Goal: Information Seeking & Learning: Learn about a topic

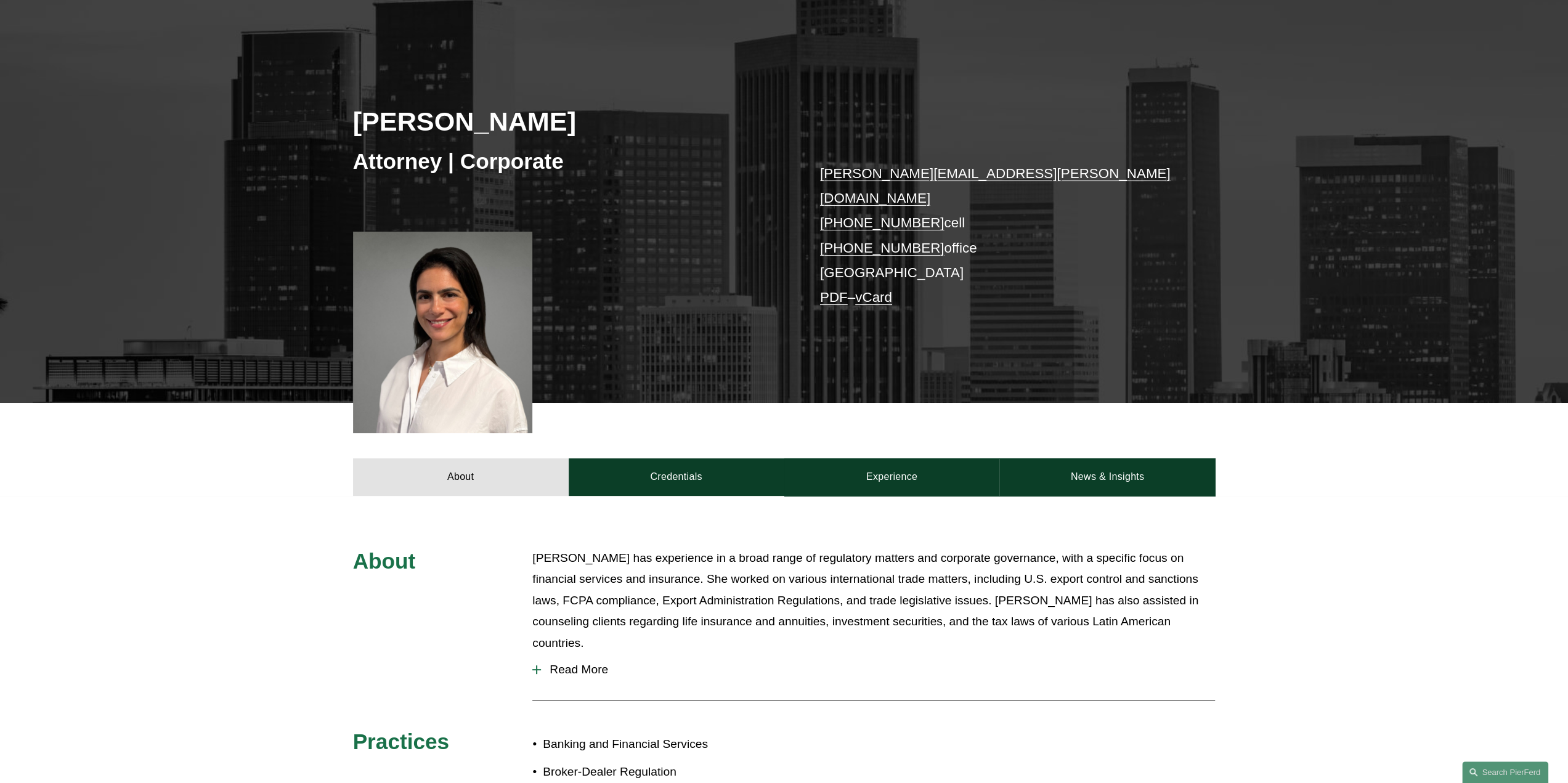
scroll to position [123, 0]
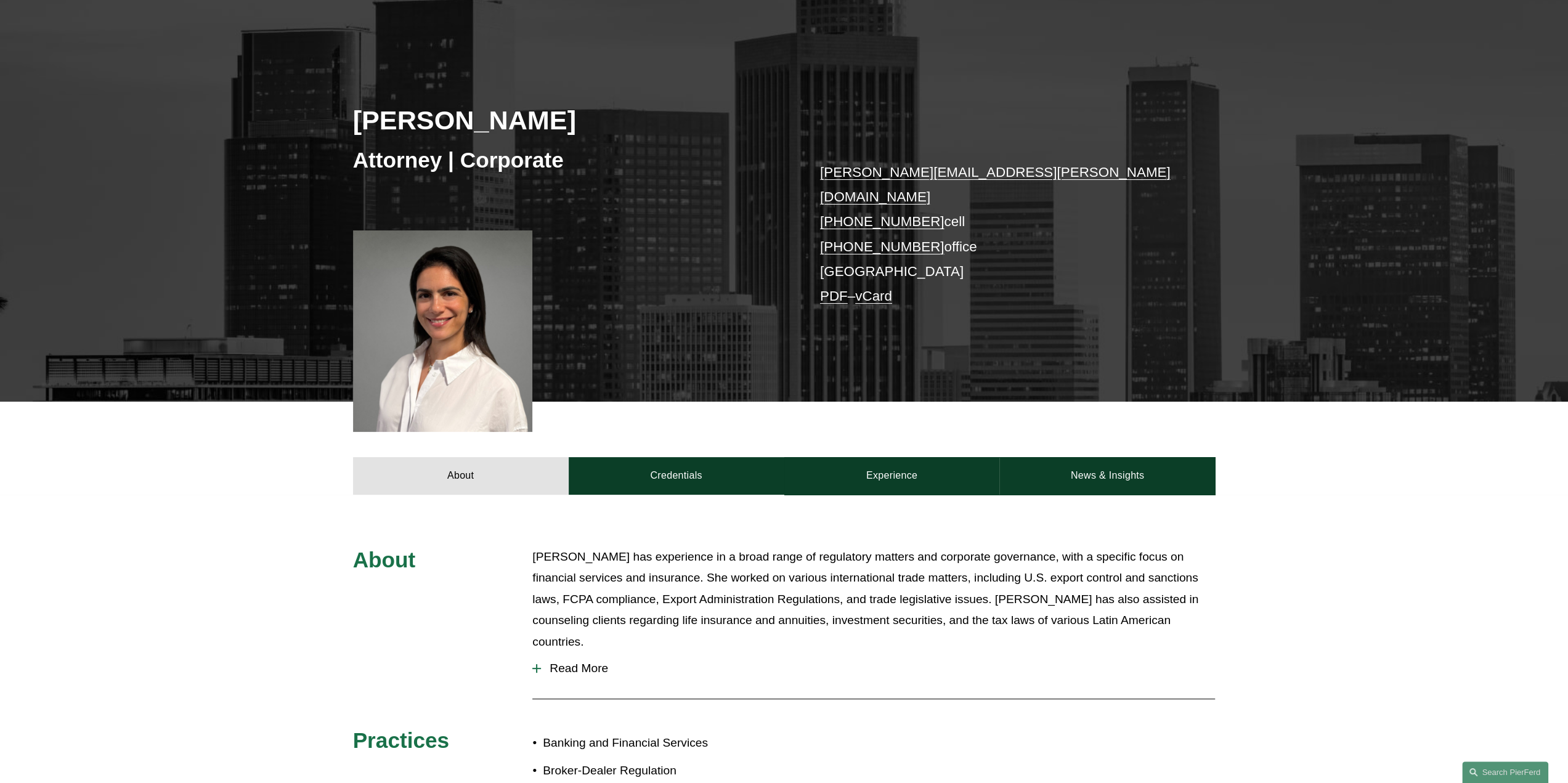
click at [598, 662] on span "Read More" at bounding box center [877, 668] width 674 height 14
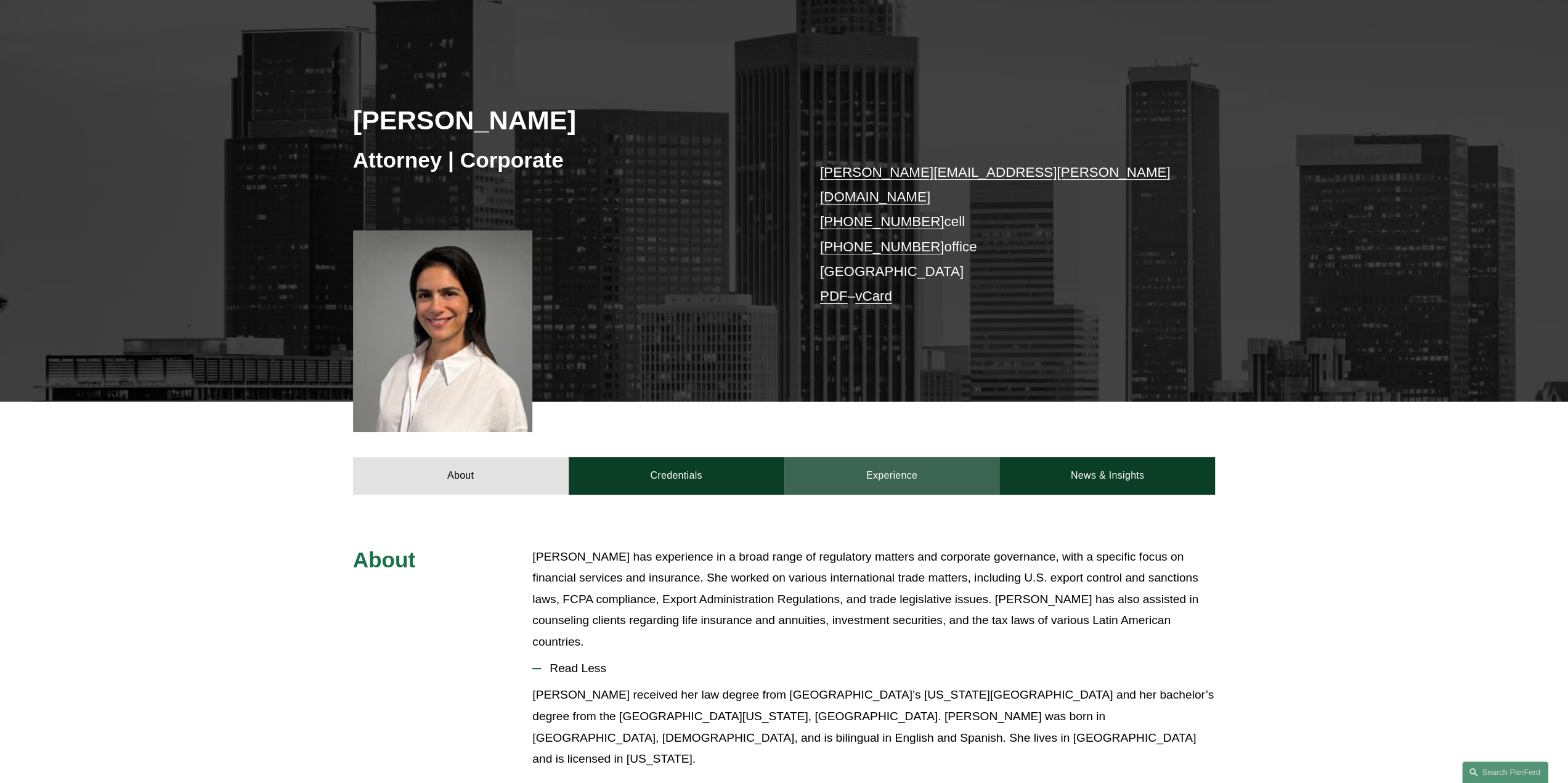
click at [920, 462] on link "Experience" at bounding box center [891, 475] width 215 height 37
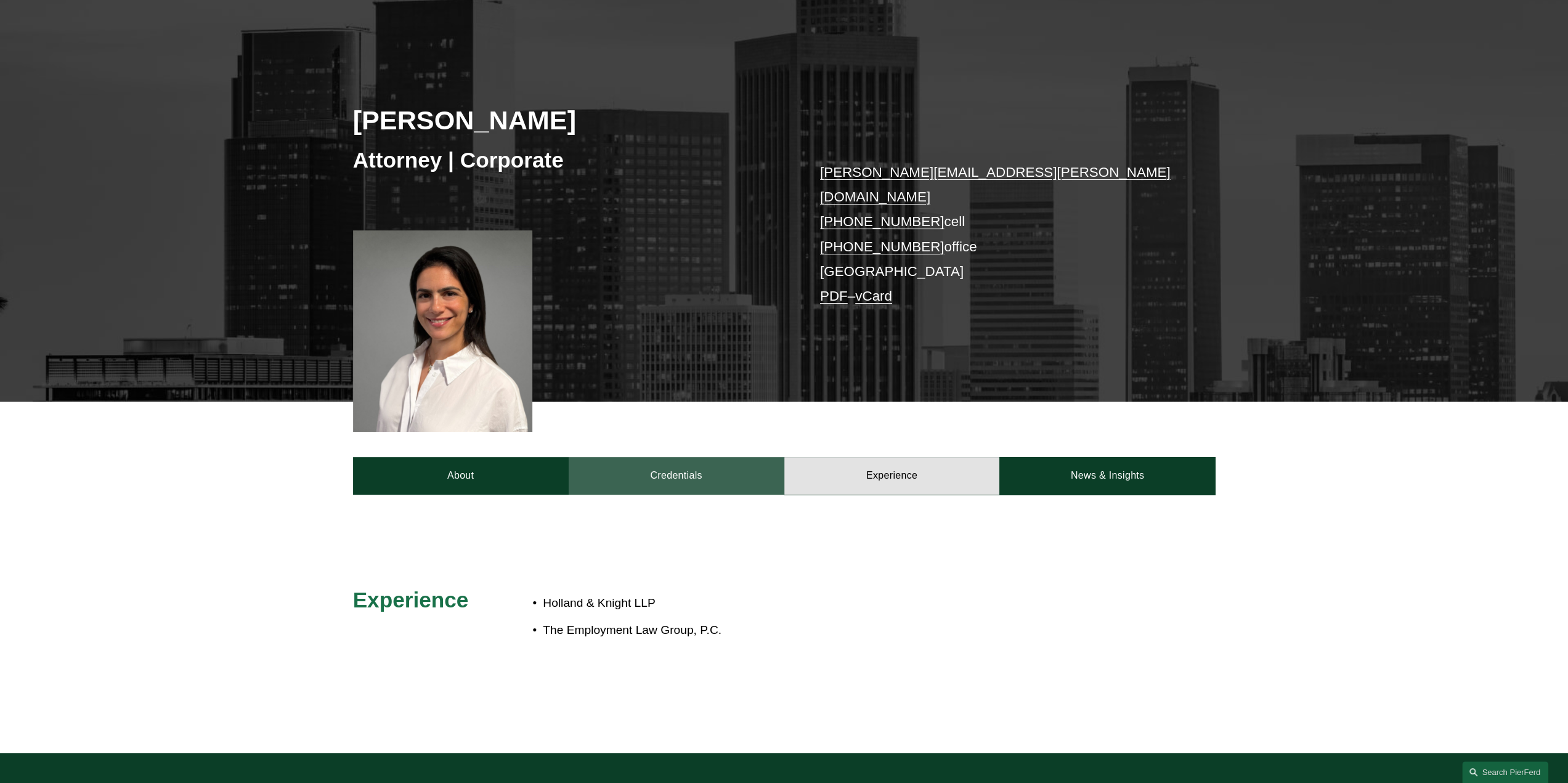
click at [682, 457] on link "Credentials" at bounding box center [676, 475] width 215 height 37
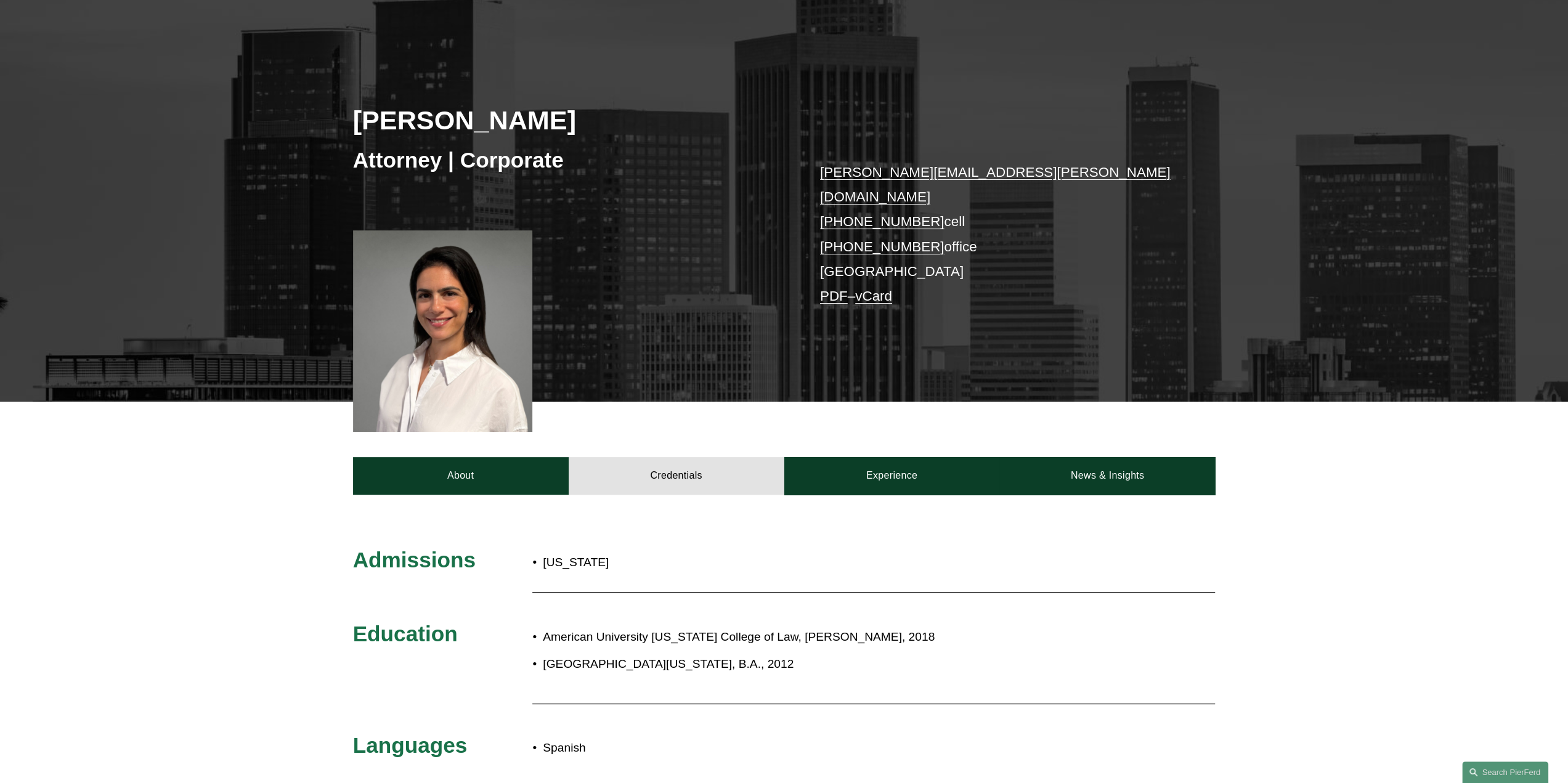
scroll to position [246, 0]
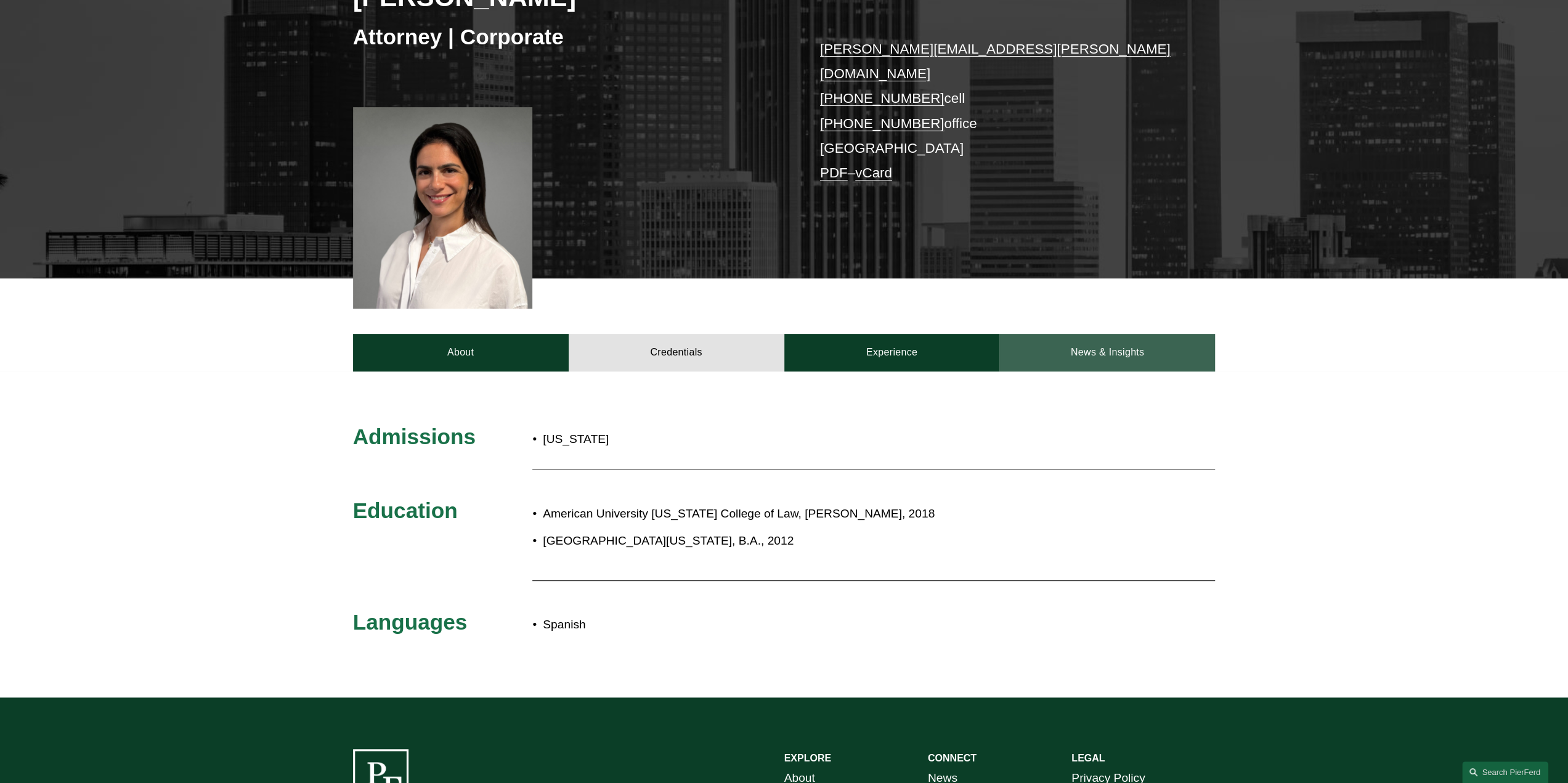
click at [1088, 334] on link "News & Insights" at bounding box center [1107, 352] width 215 height 37
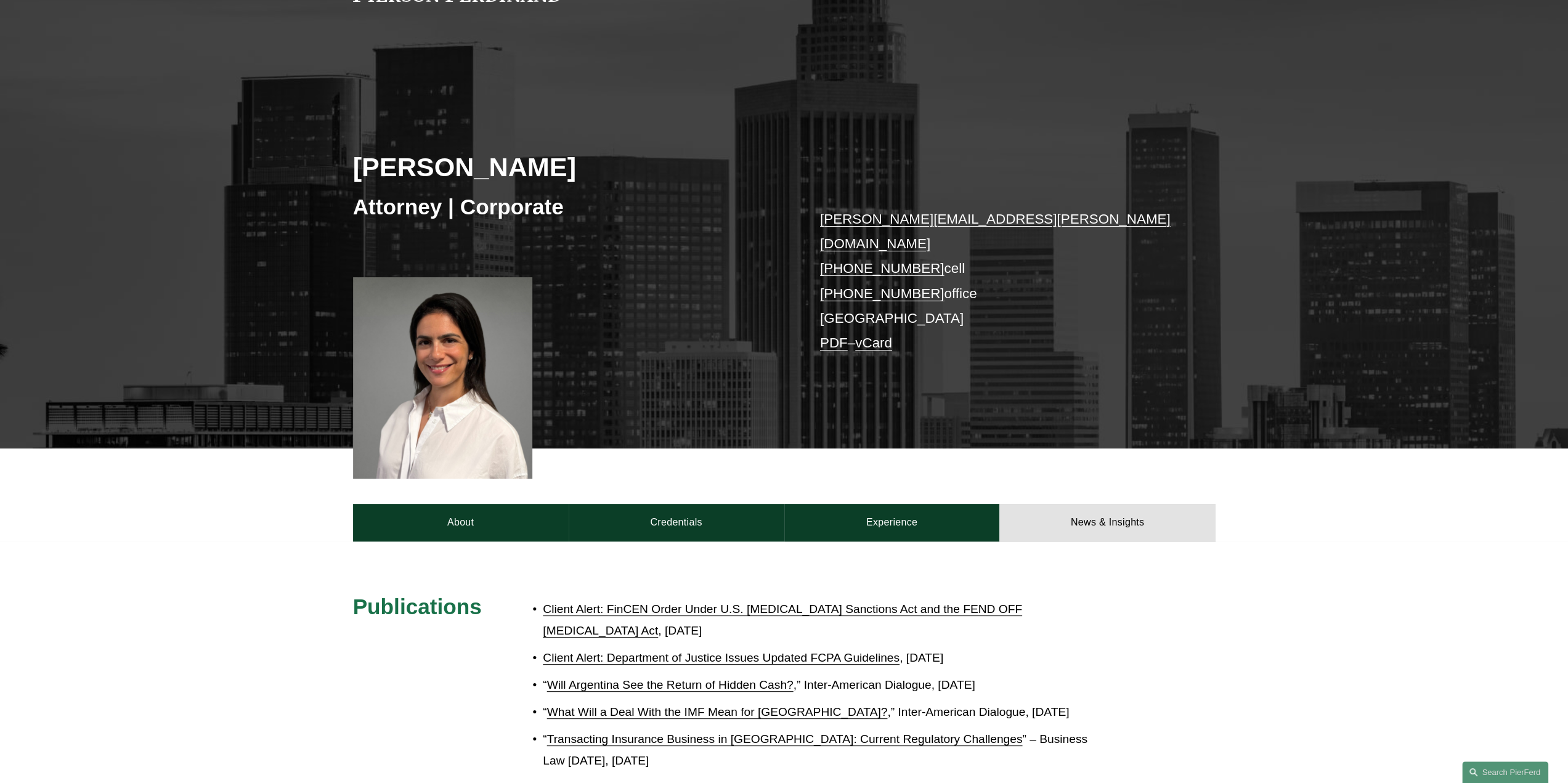
scroll to position [62, 0]
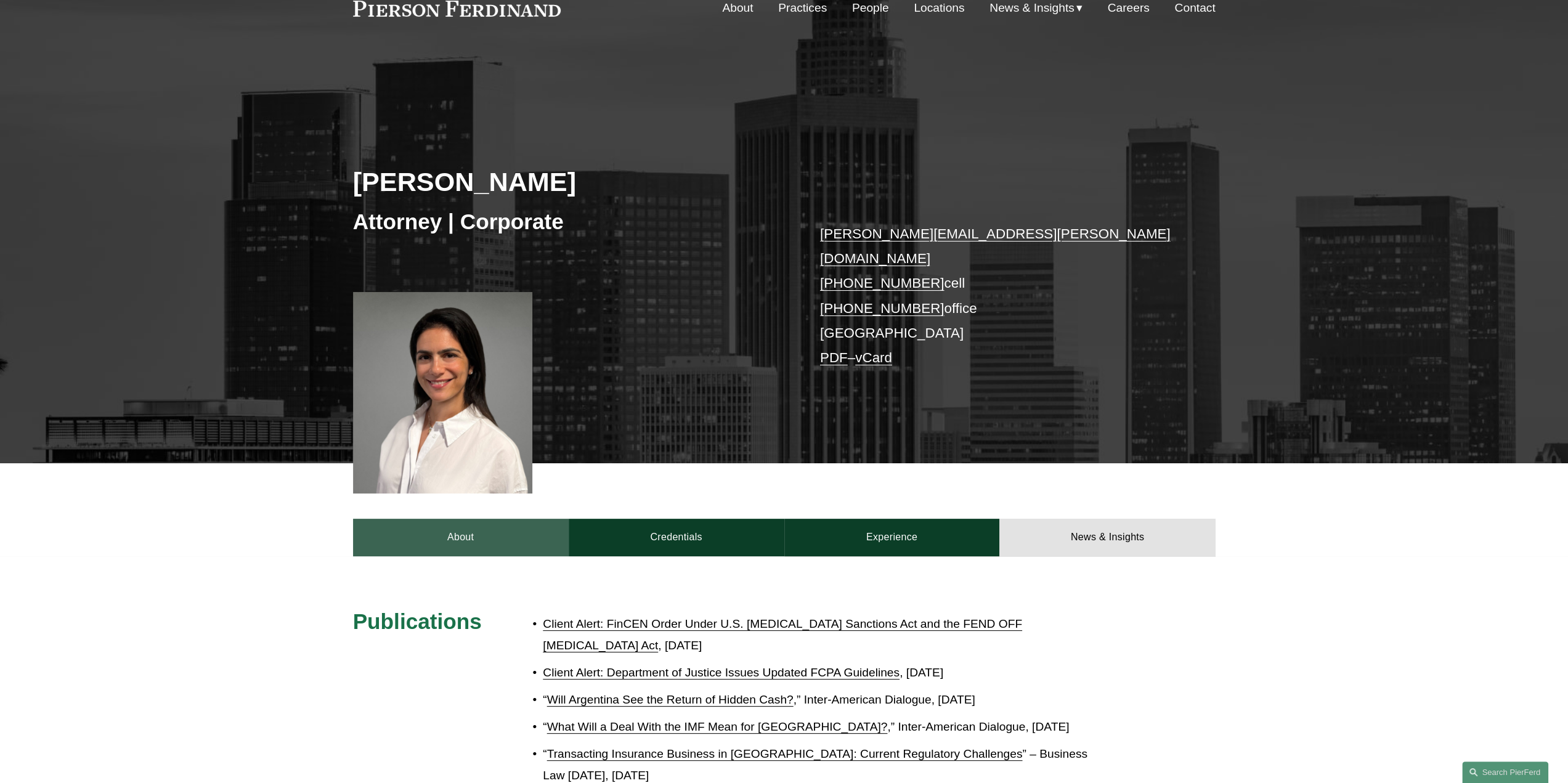
click at [487, 519] on link "About" at bounding box center [461, 538] width 215 height 37
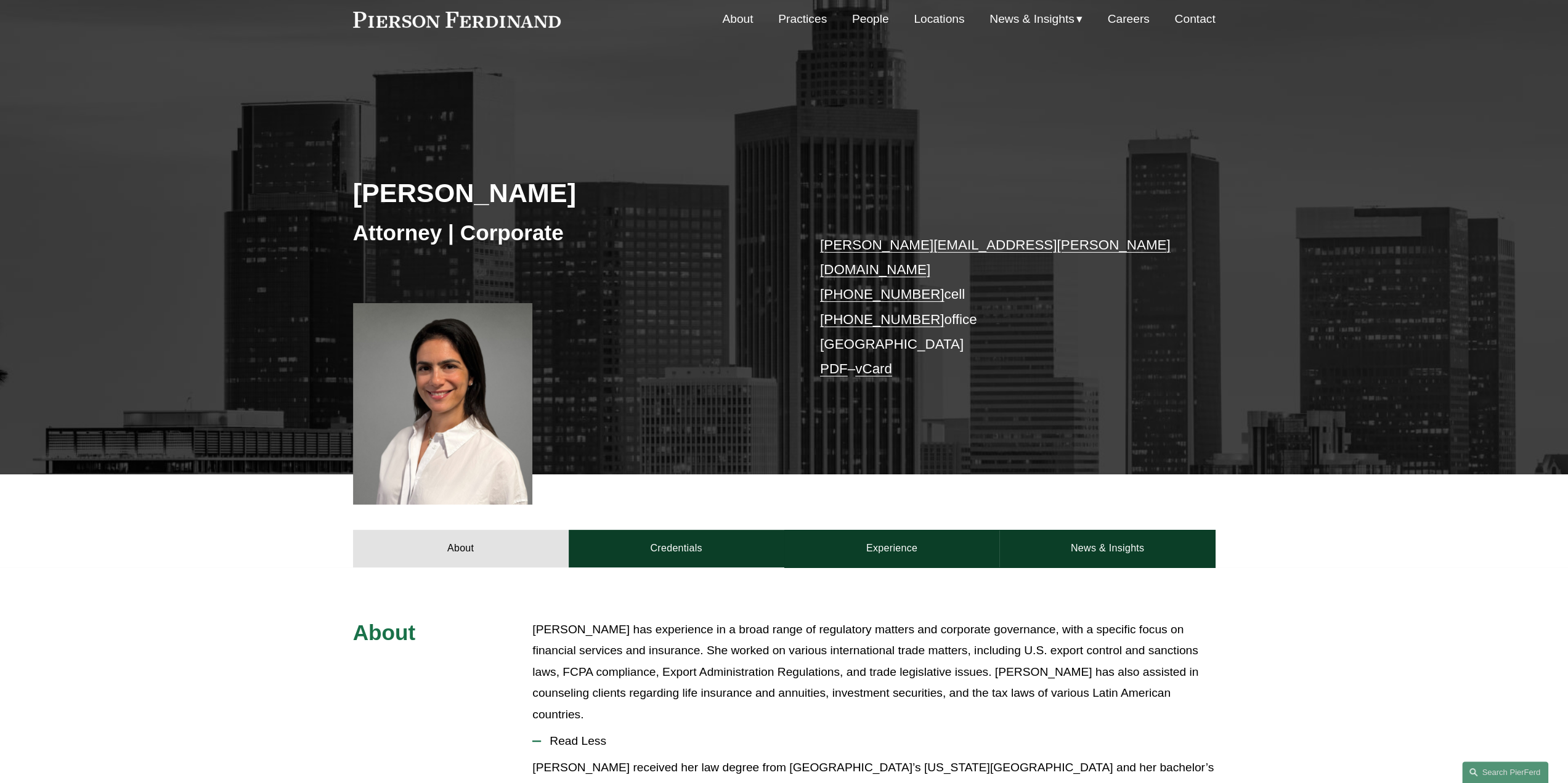
scroll to position [185, 0]
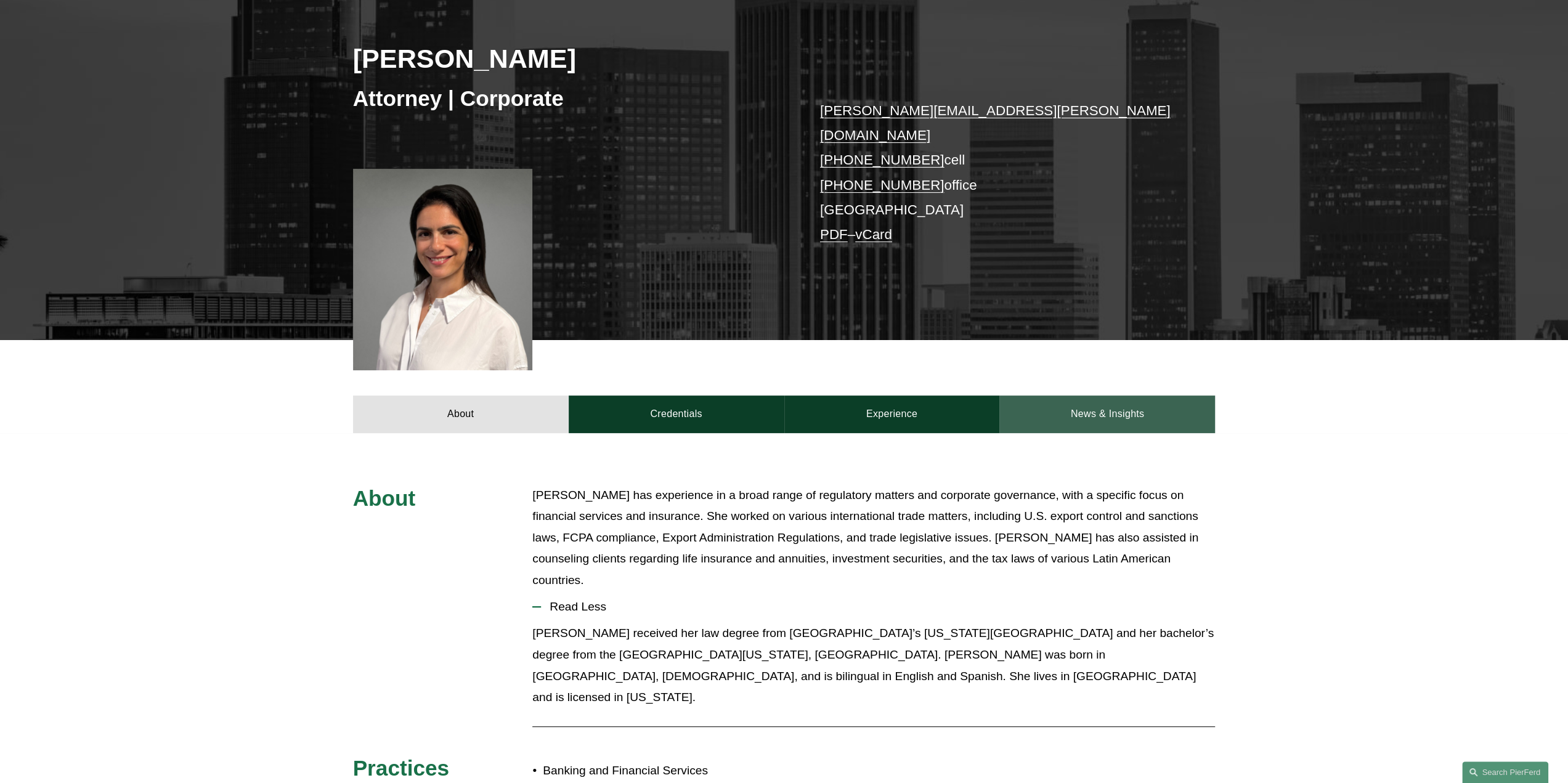
click at [1088, 395] on link "News & Insights" at bounding box center [1107, 414] width 215 height 37
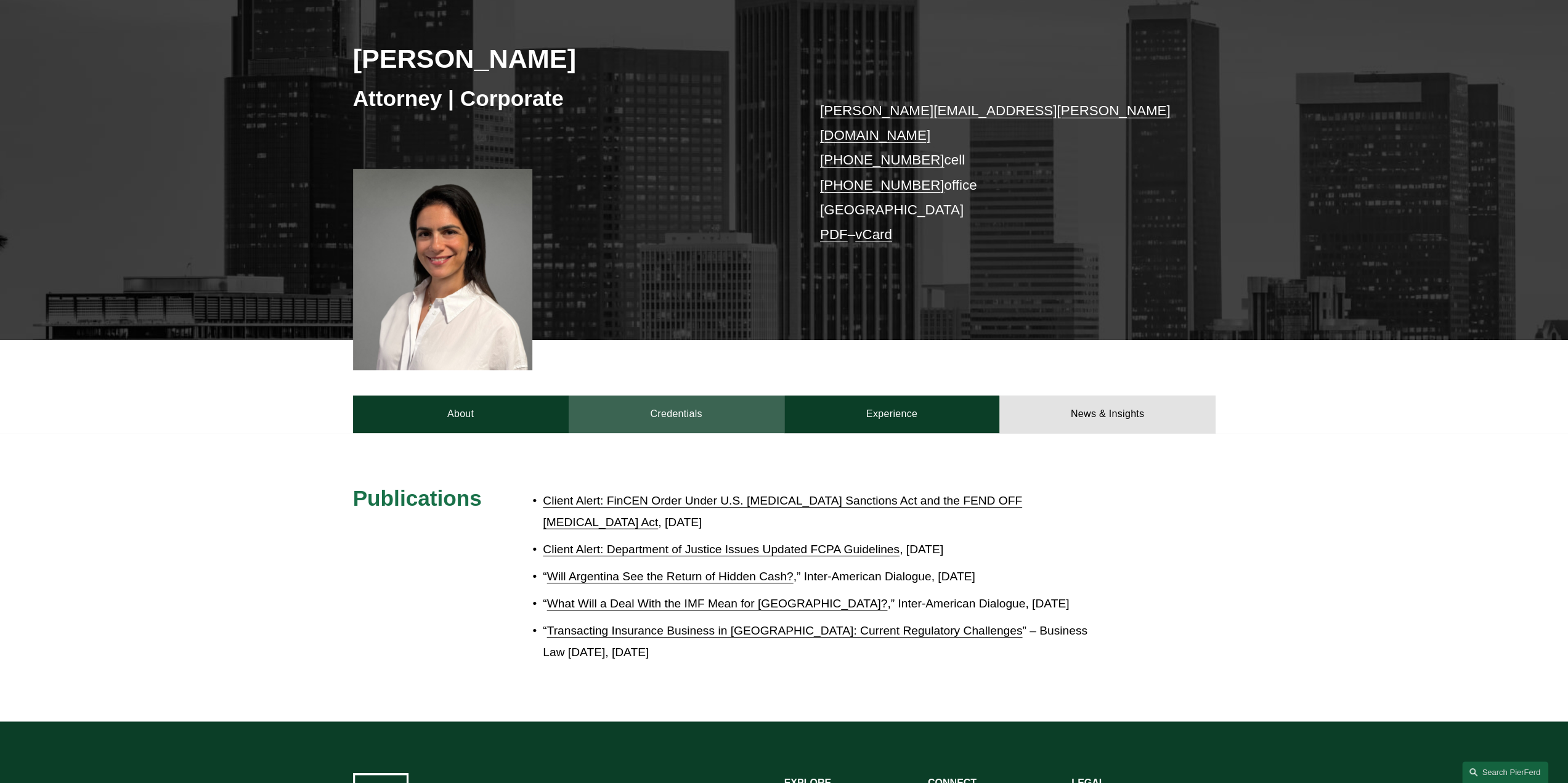
click at [699, 395] on link "Credentials" at bounding box center [676, 414] width 215 height 37
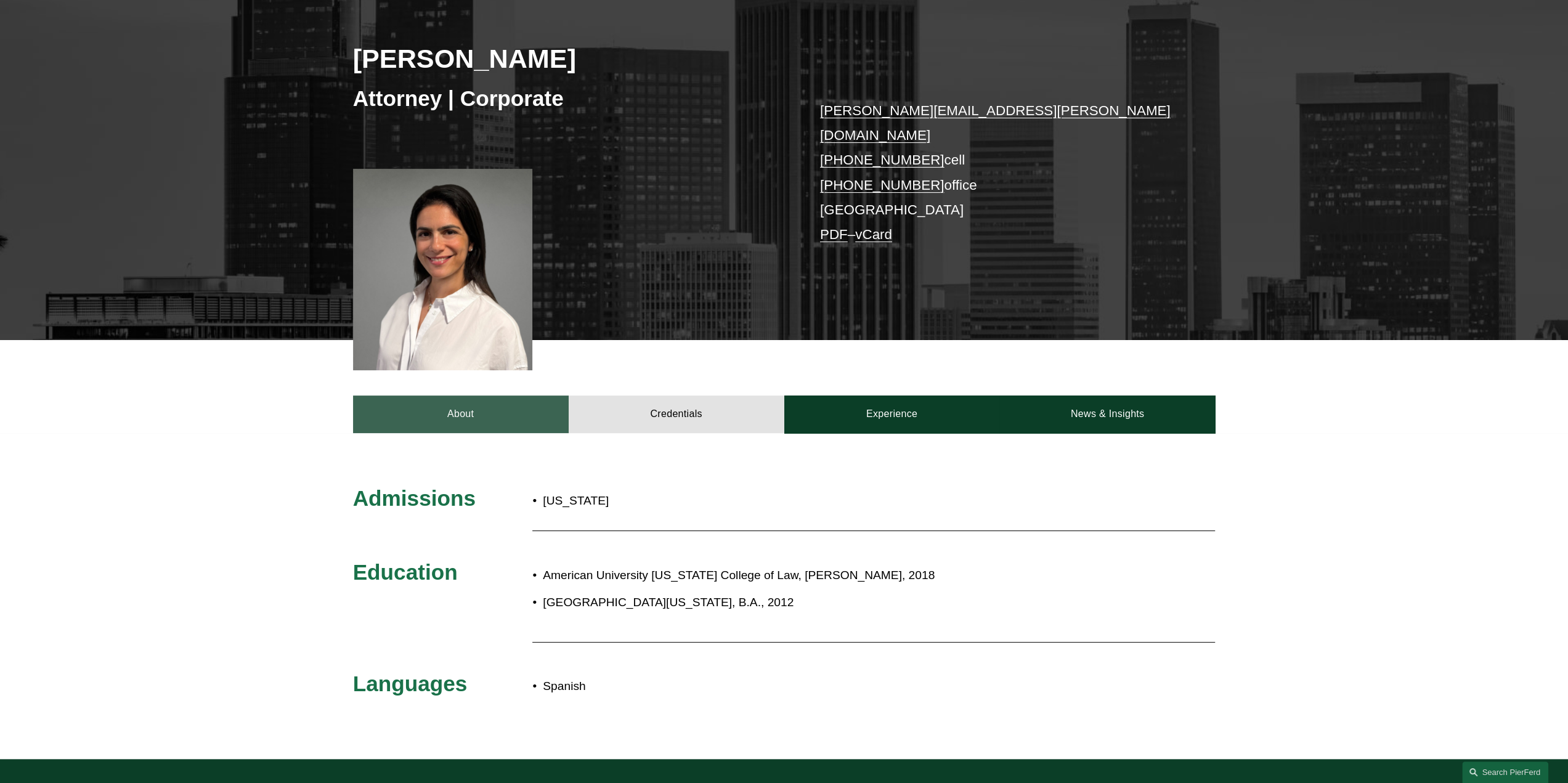
click at [490, 397] on link "About" at bounding box center [461, 414] width 215 height 37
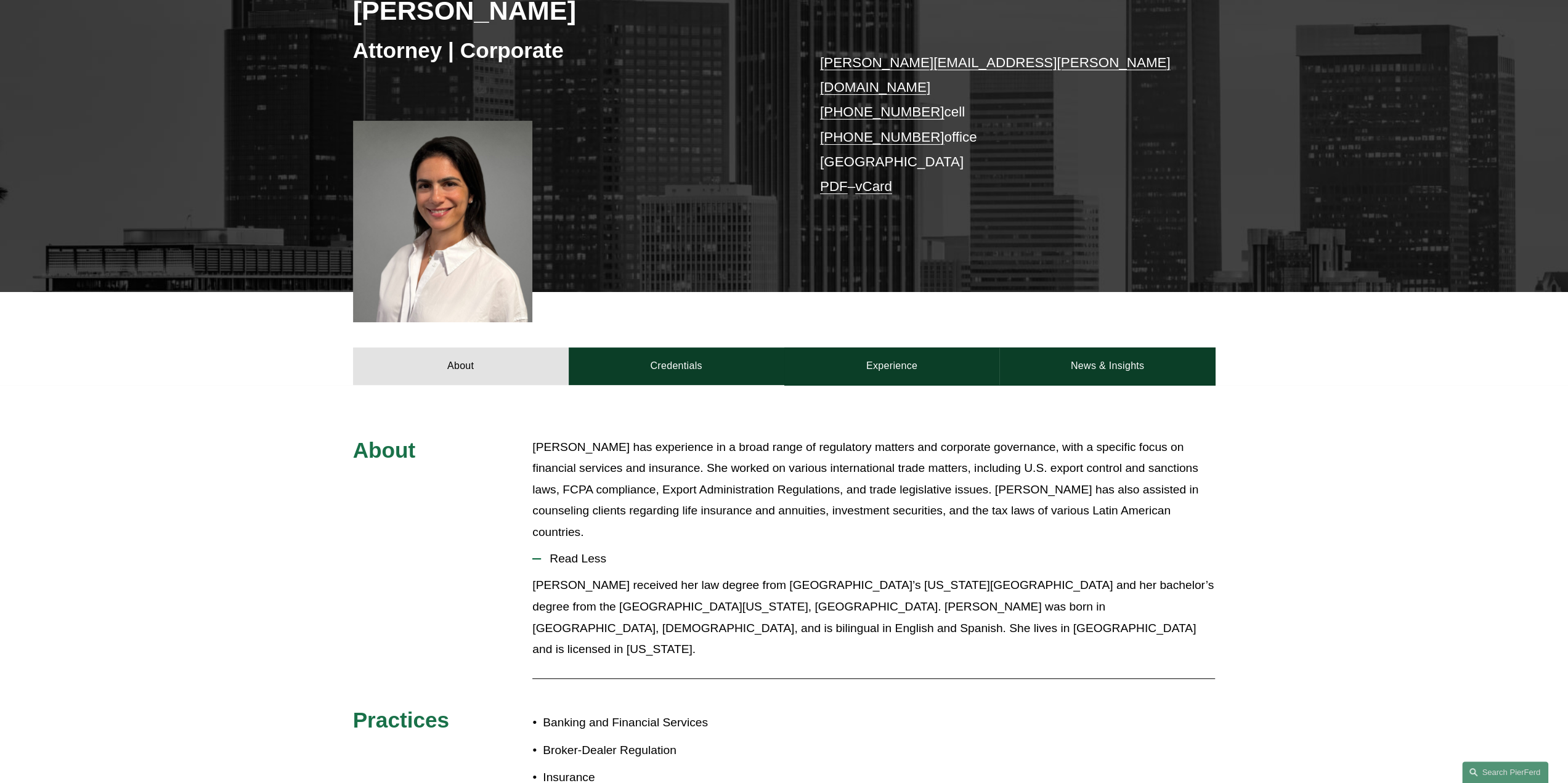
scroll to position [309, 0]
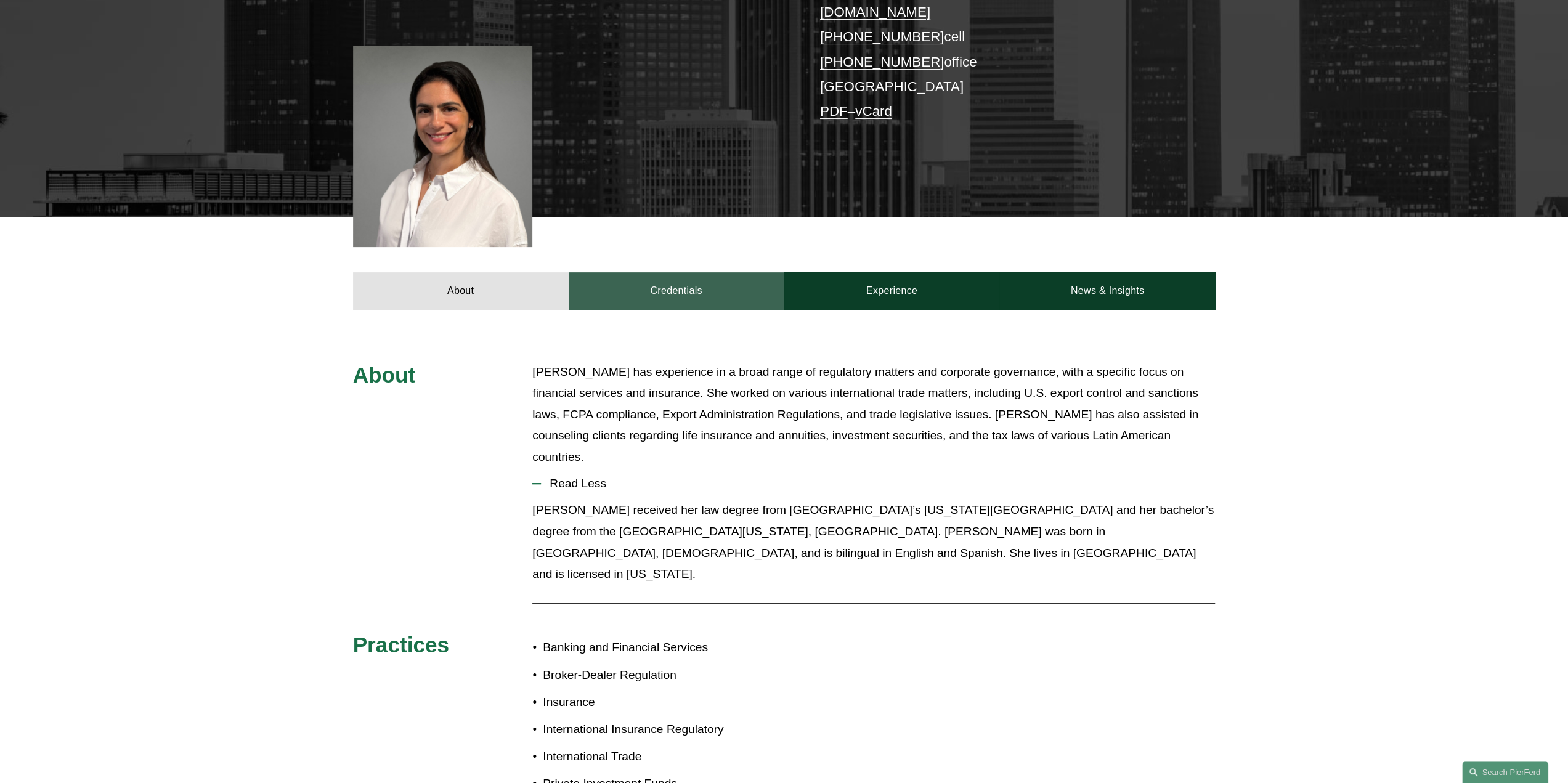
click at [755, 283] on link "Credentials" at bounding box center [676, 291] width 215 height 37
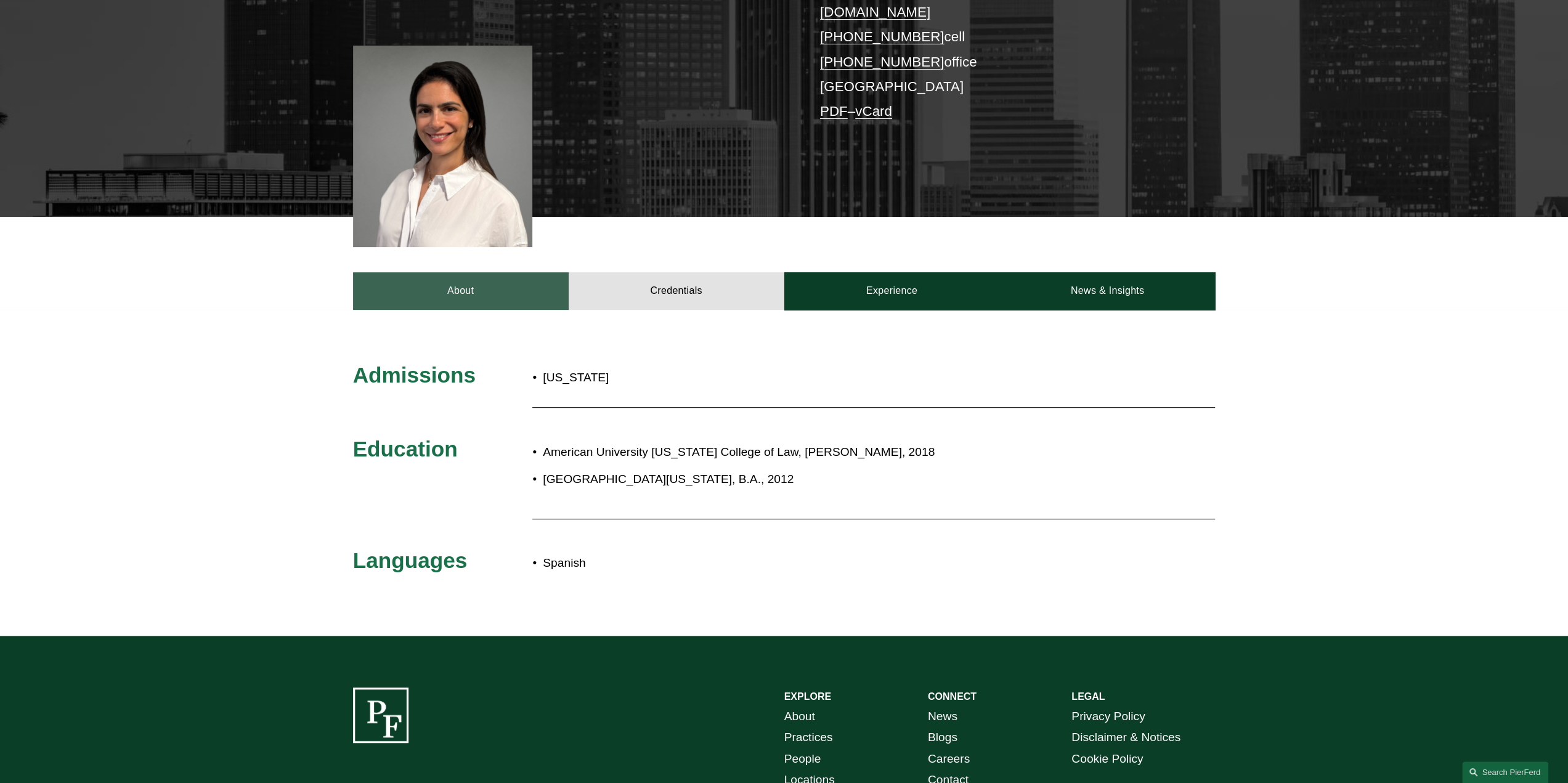
click at [412, 272] on link "About" at bounding box center [461, 291] width 215 height 37
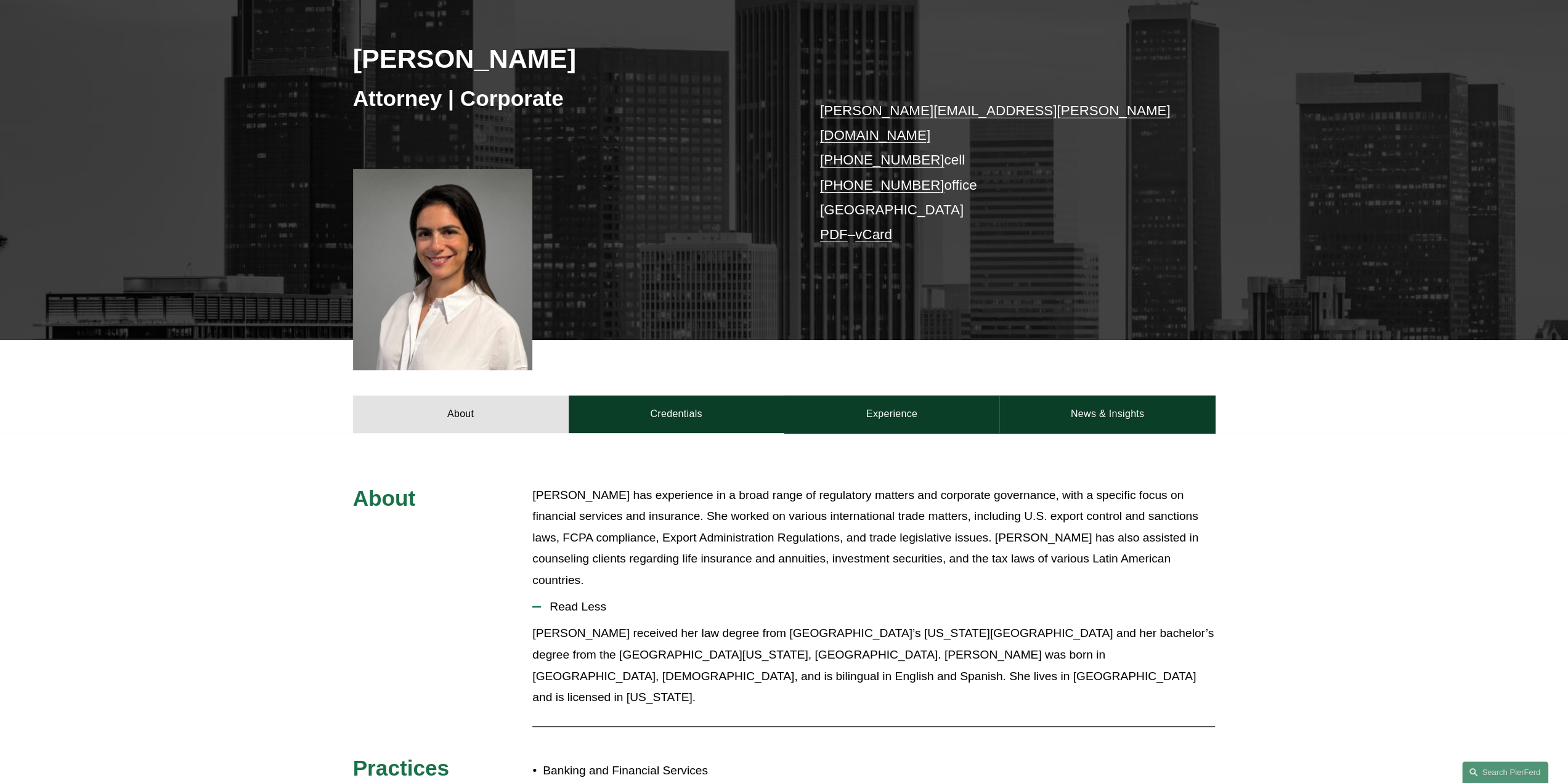
scroll to position [0, 0]
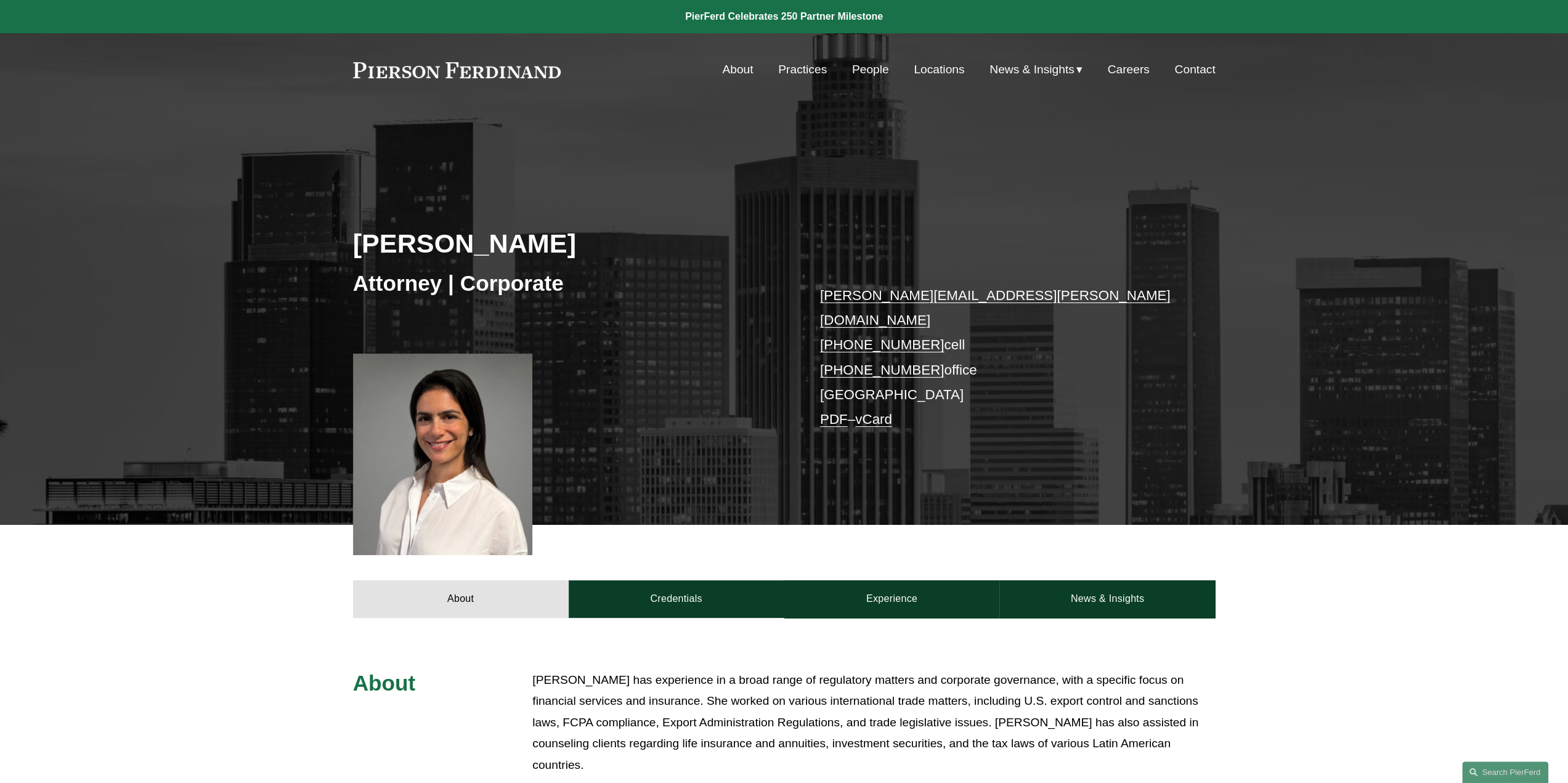
click at [807, 70] on link "Practices" at bounding box center [803, 69] width 48 height 23
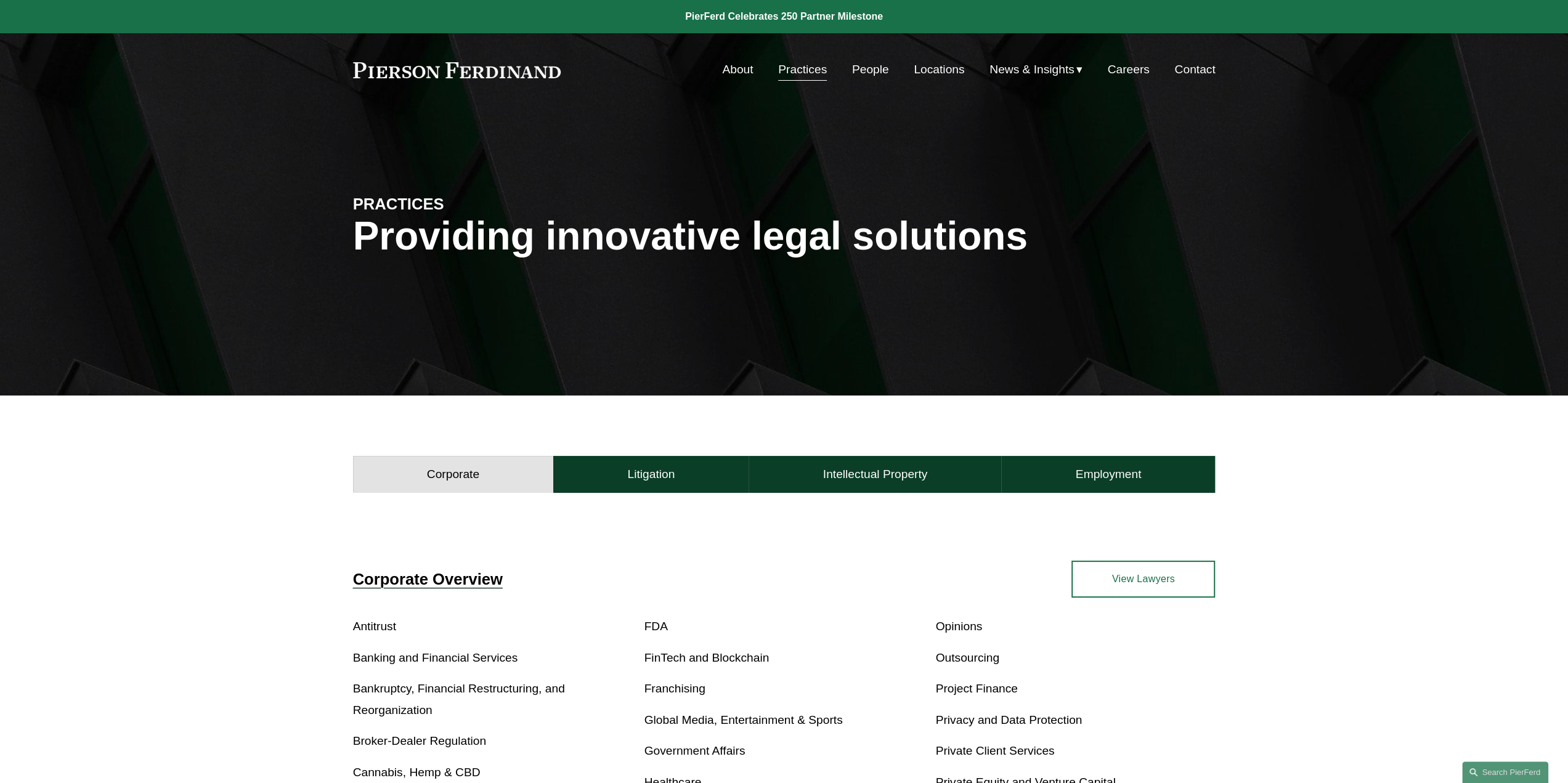
click at [735, 70] on link "About" at bounding box center [737, 69] width 31 height 23
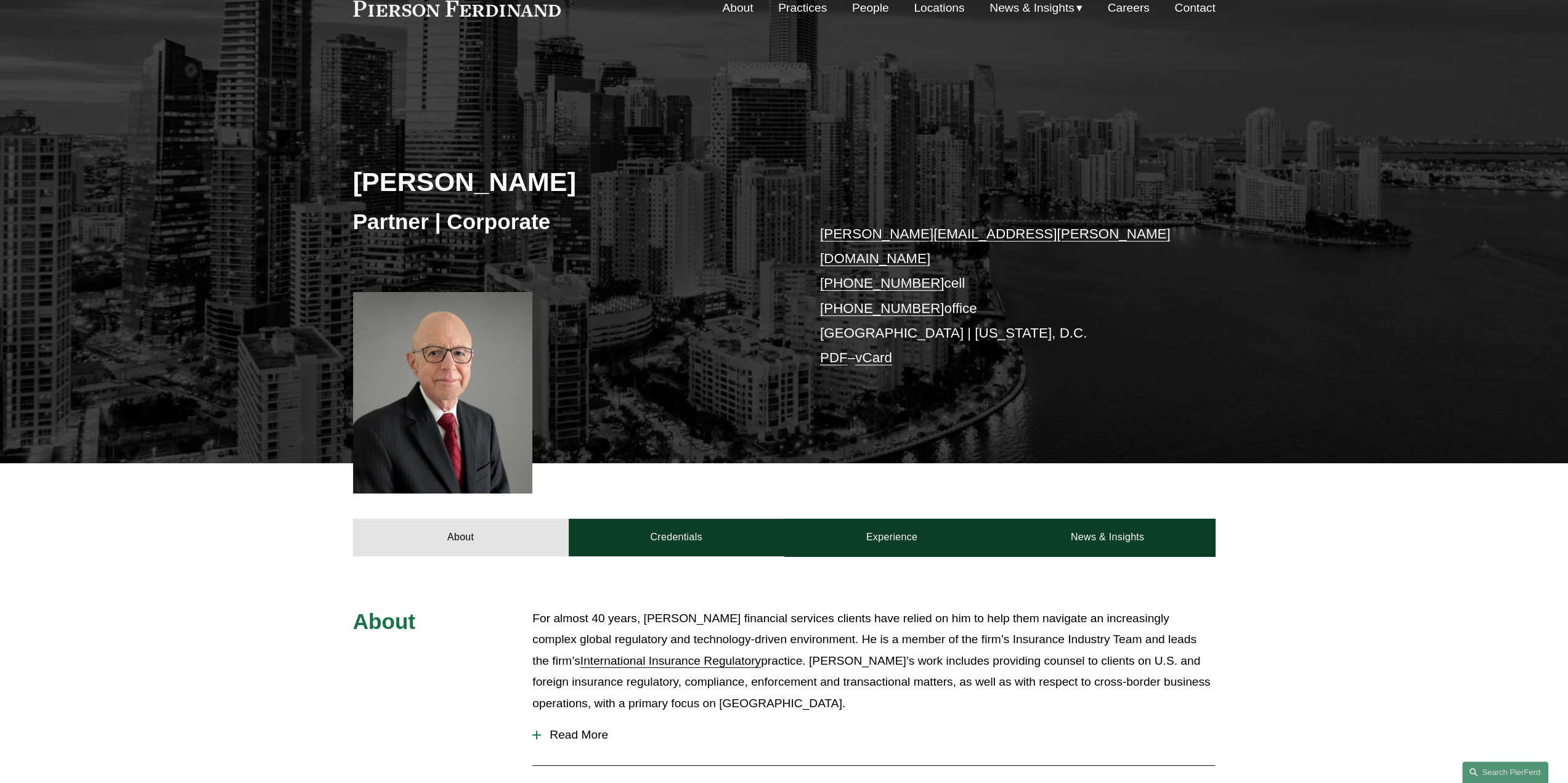
scroll to position [123, 0]
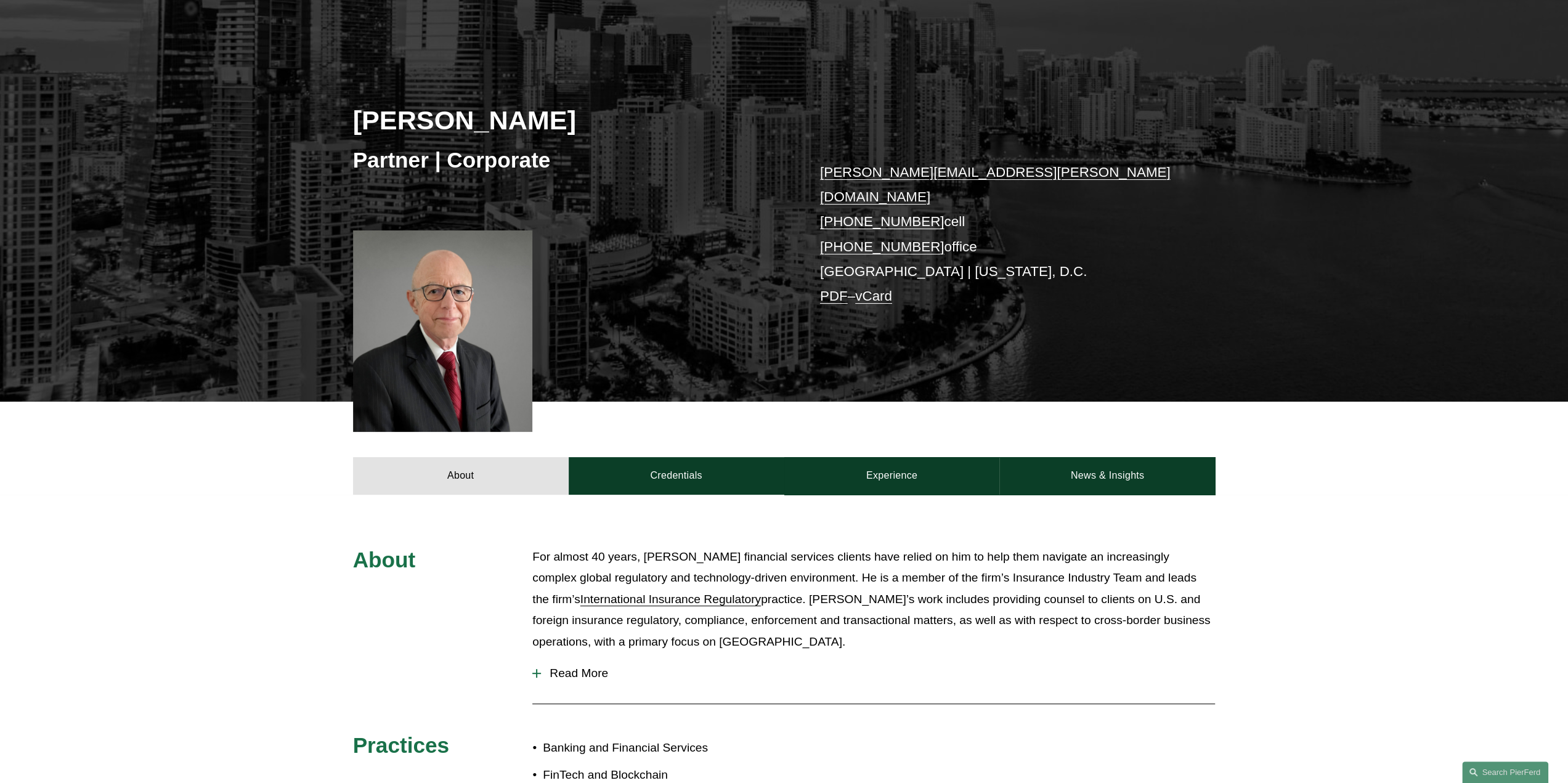
click at [615, 593] on link "International Insurance Regulatory" at bounding box center [671, 599] width 181 height 13
click at [694, 464] on link "Credentials" at bounding box center [676, 475] width 215 height 37
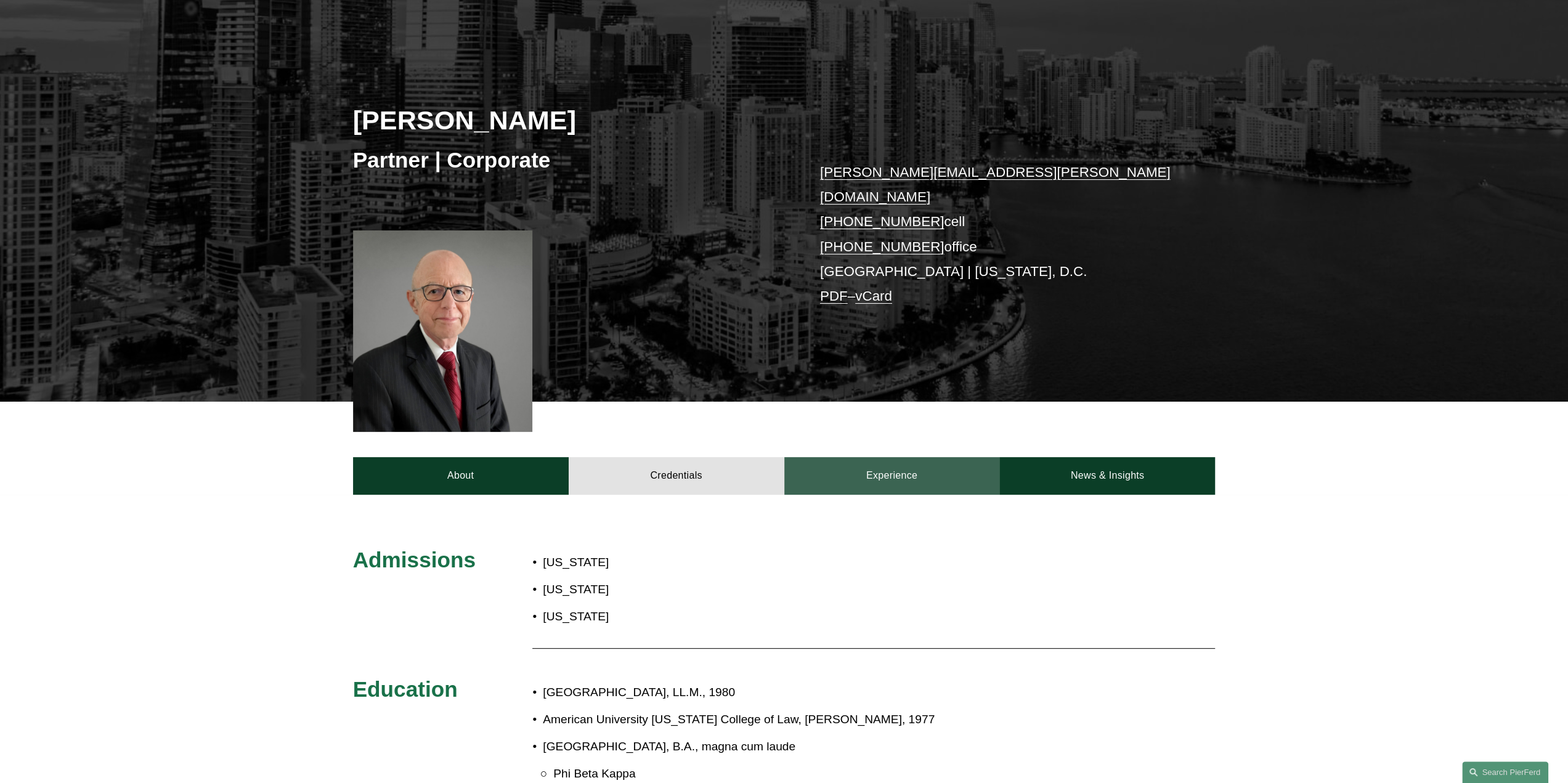
click at [847, 460] on link "Experience" at bounding box center [891, 475] width 215 height 37
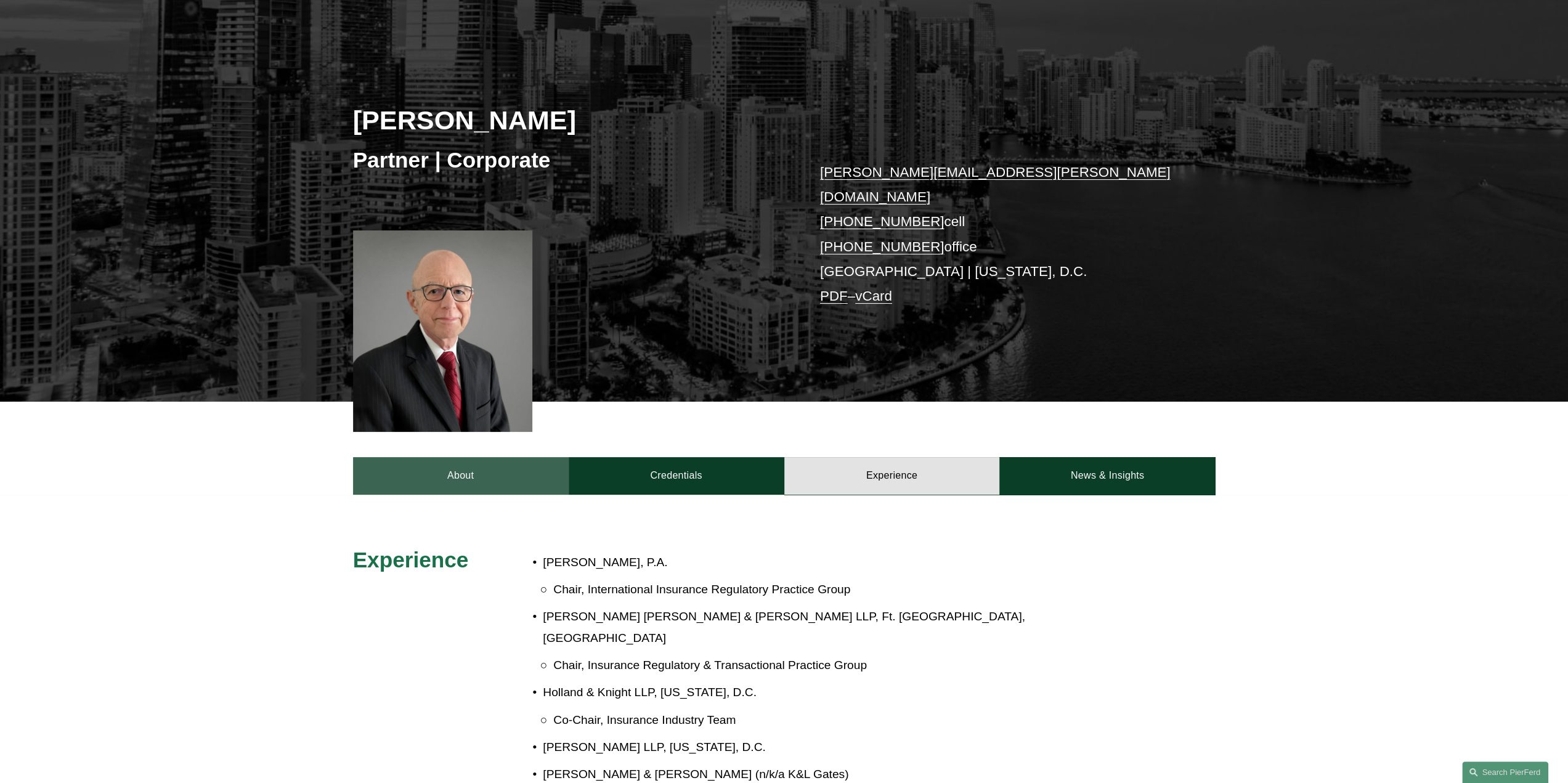
click at [451, 462] on link "About" at bounding box center [461, 475] width 215 height 37
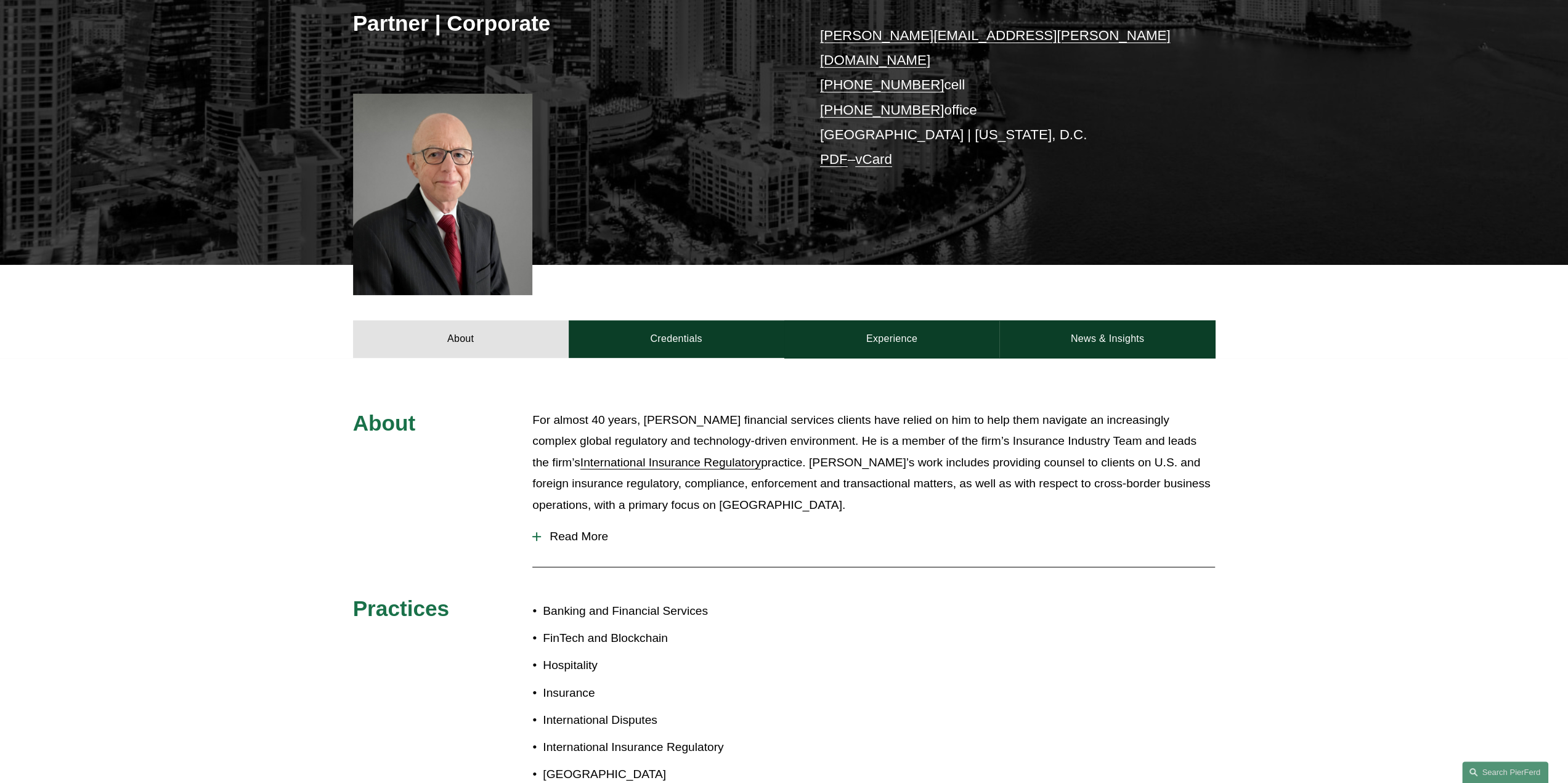
scroll to position [185, 0]
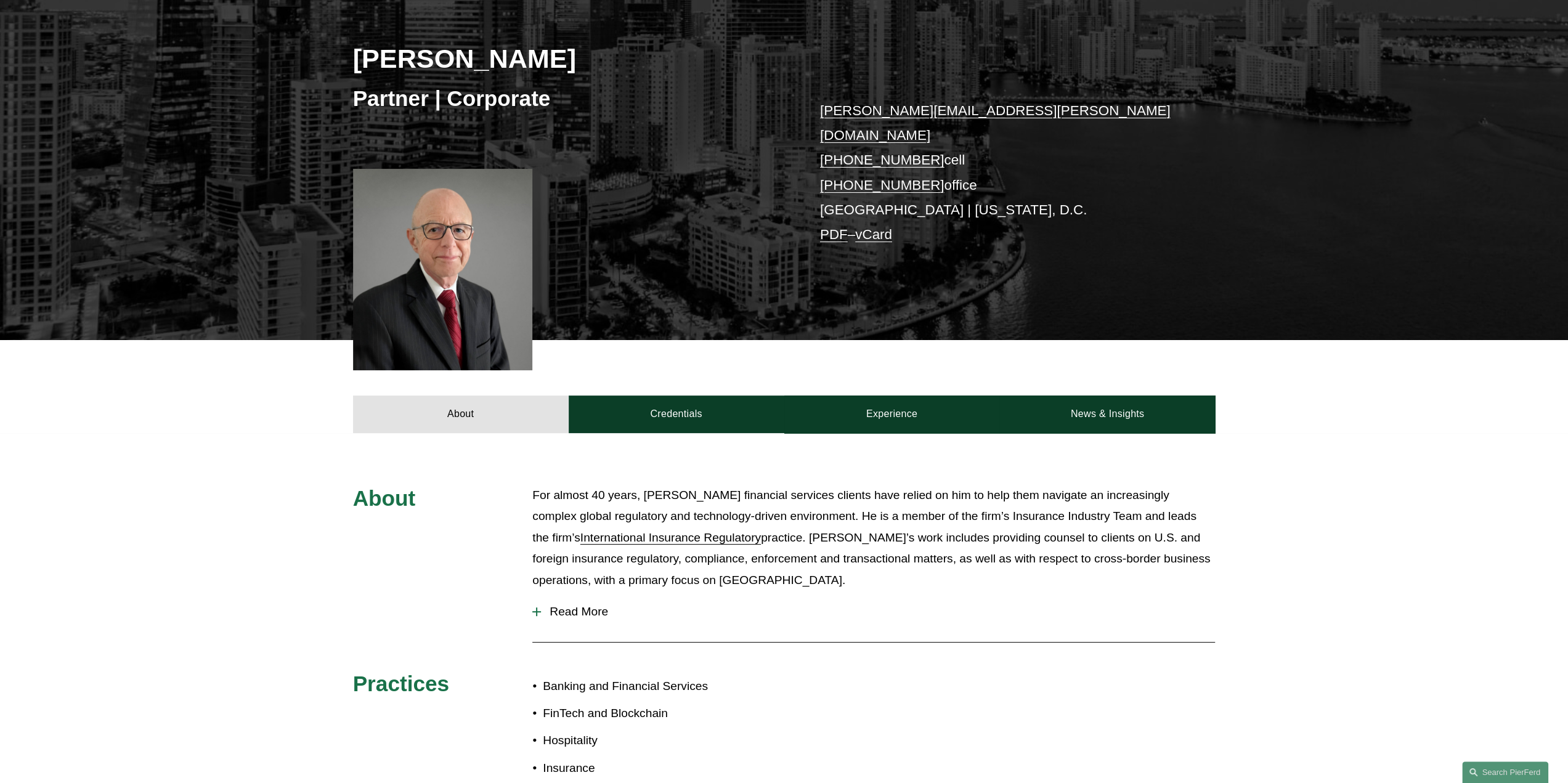
click at [585, 596] on button "Read More" at bounding box center [873, 611] width 682 height 32
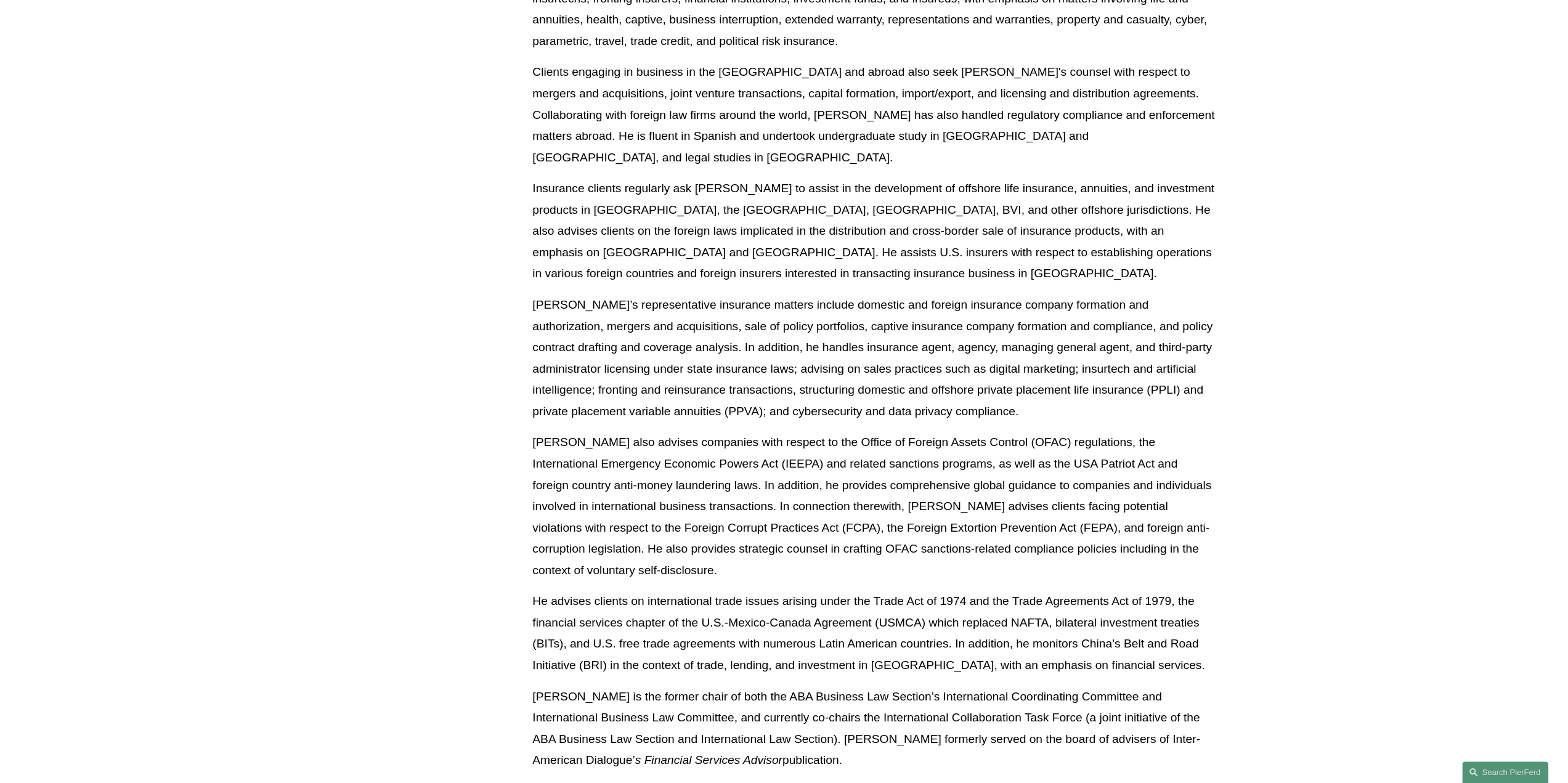
scroll to position [862, 0]
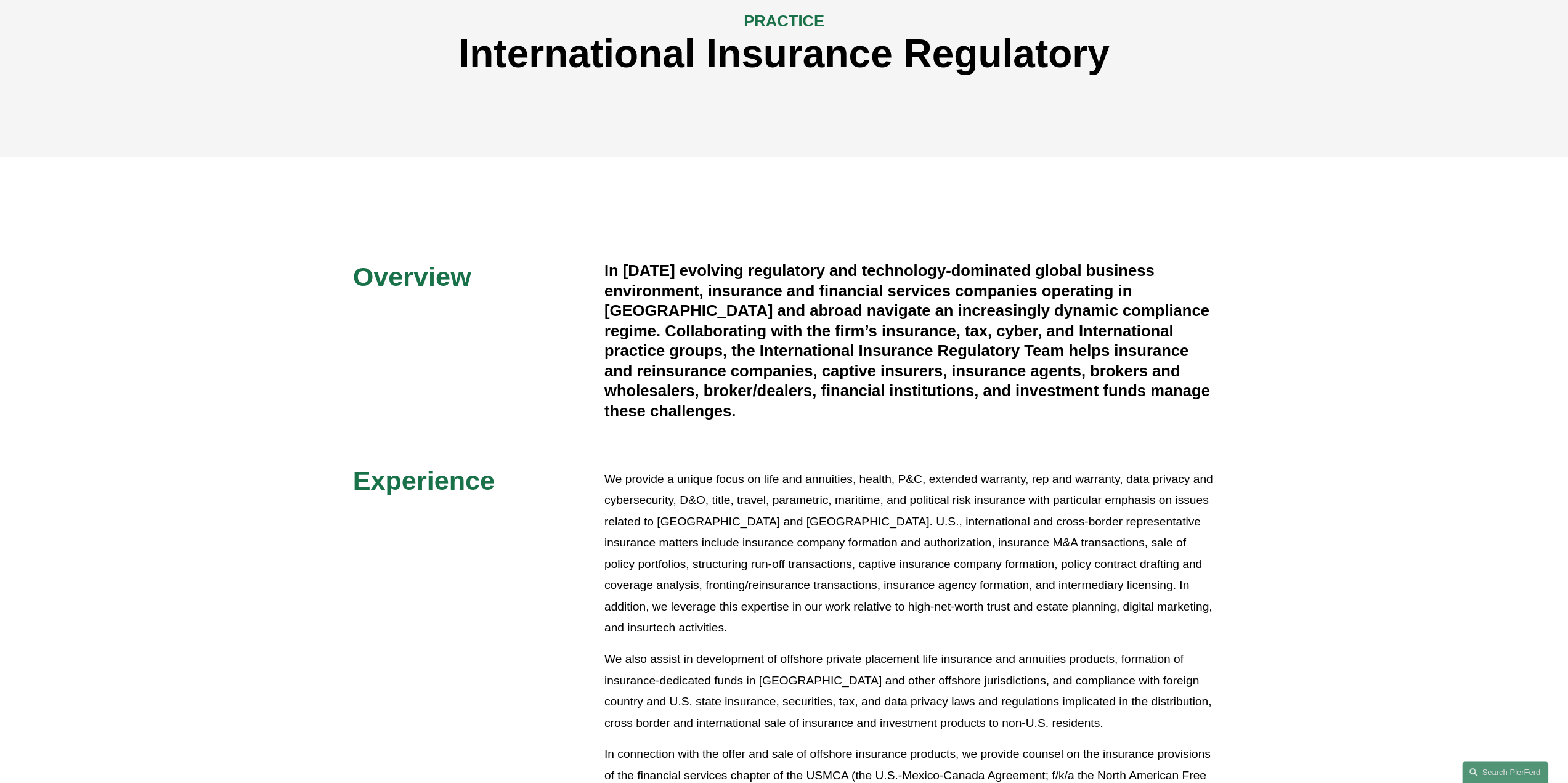
scroll to position [125, 0]
